Goal: Find specific page/section: Find specific page/section

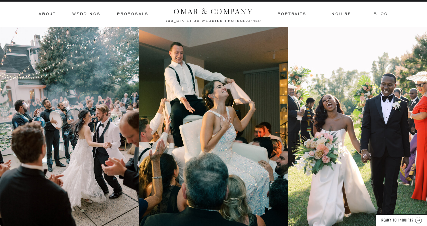
click at [47, 14] on h3 "ABOUT" at bounding box center [47, 14] width 17 height 6
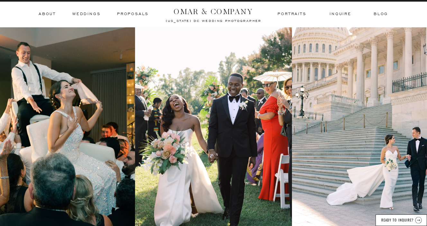
click at [45, 15] on h3 "ABOUT" at bounding box center [47, 14] width 17 height 6
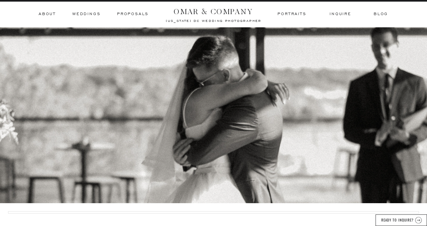
click at [340, 14] on h3 "inquire" at bounding box center [341, 14] width 22 height 6
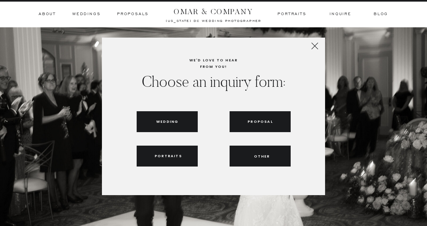
click at [314, 46] on icon at bounding box center [315, 46] width 12 height 12
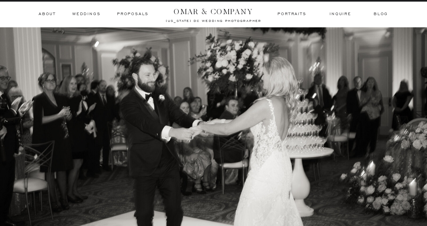
click at [88, 14] on h3 "Weddings" at bounding box center [86, 14] width 28 height 6
